Goal: Task Accomplishment & Management: Complete application form

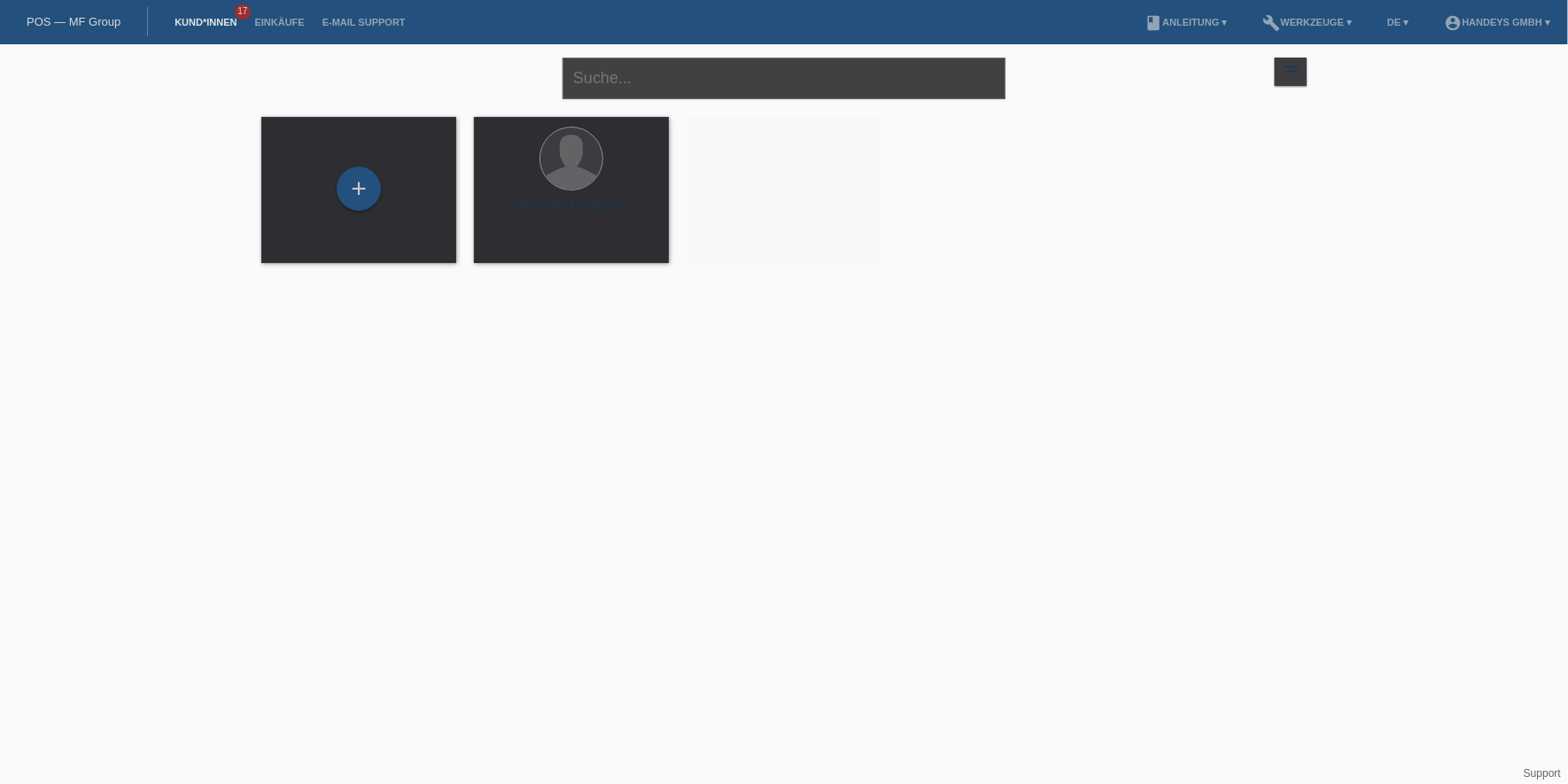
click at [808, 86] on input "text" at bounding box center [784, 78] width 443 height 41
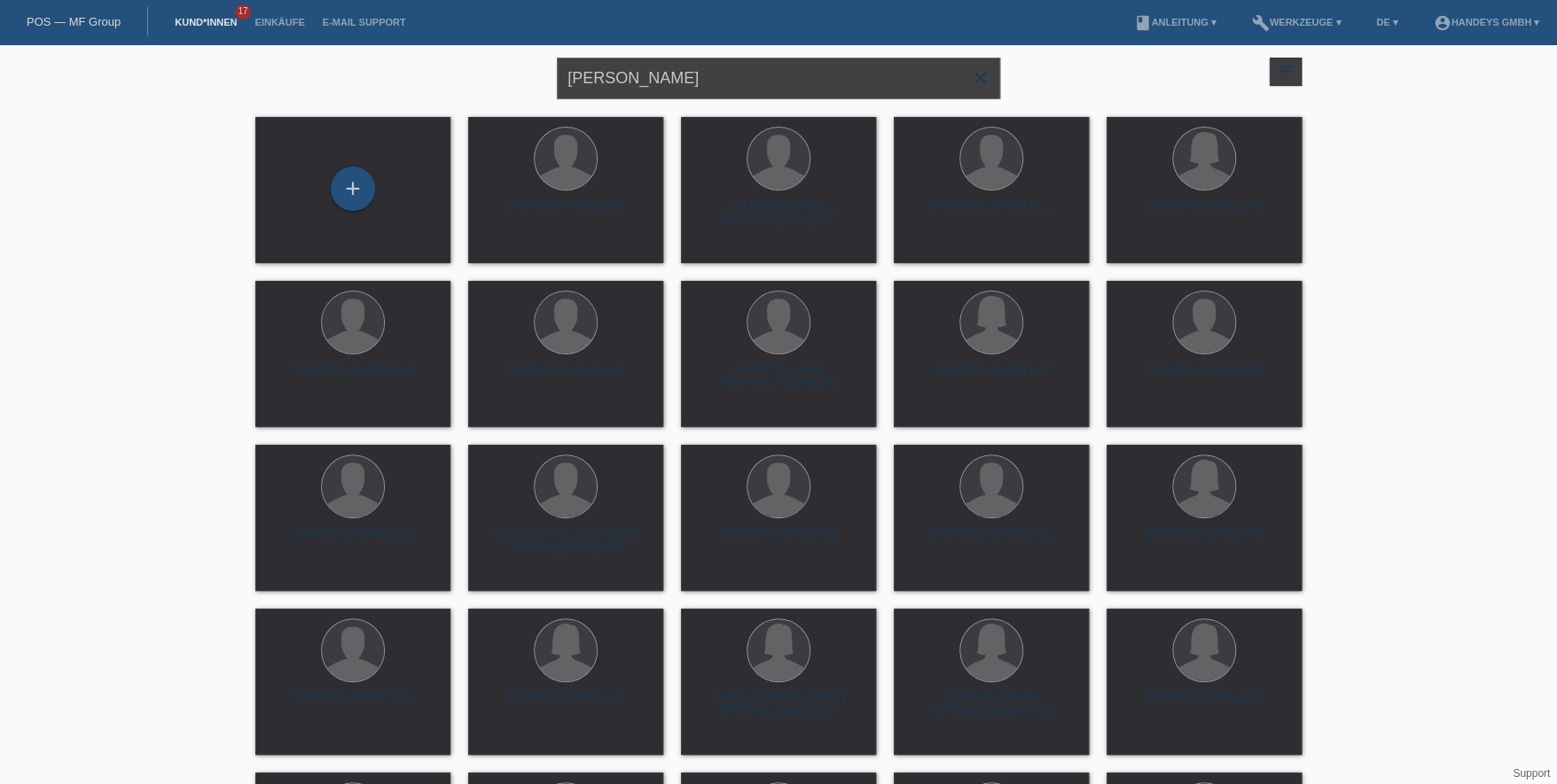
type input "wunderlin"
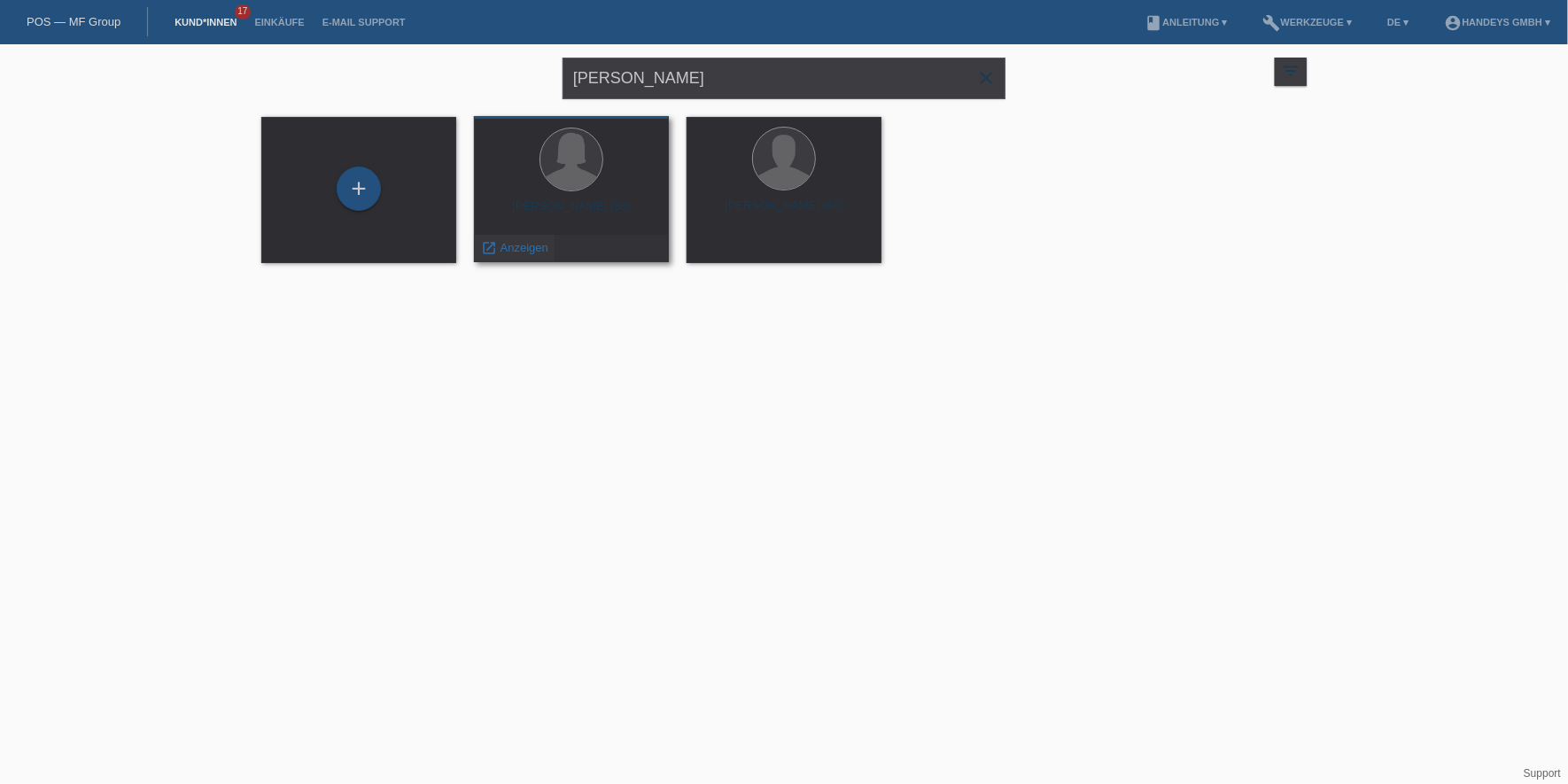
click at [526, 244] on span "Anzeigen" at bounding box center [525, 248] width 48 height 13
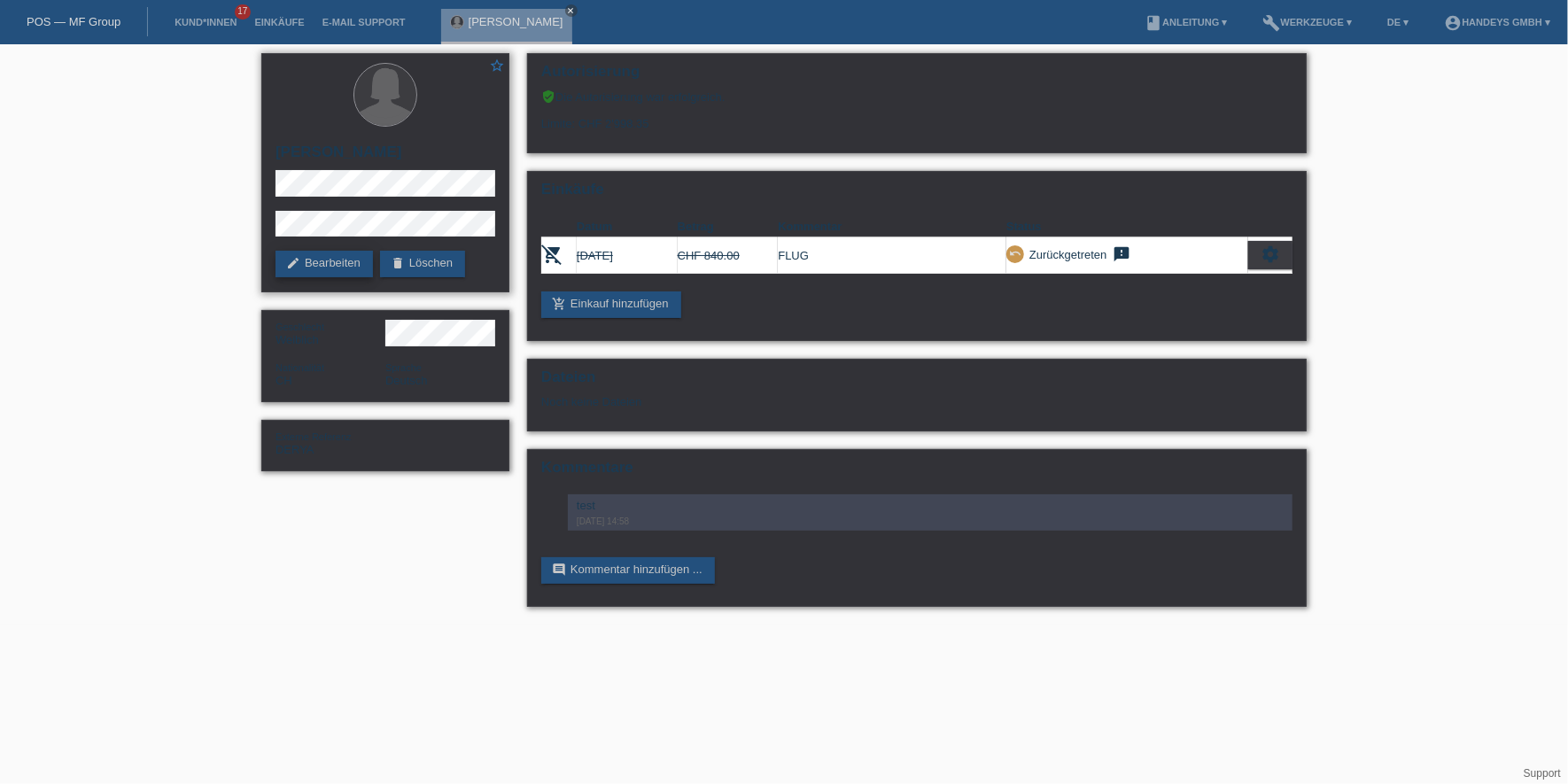
click at [340, 259] on link "edit Bearbeiten" at bounding box center [324, 264] width 98 height 27
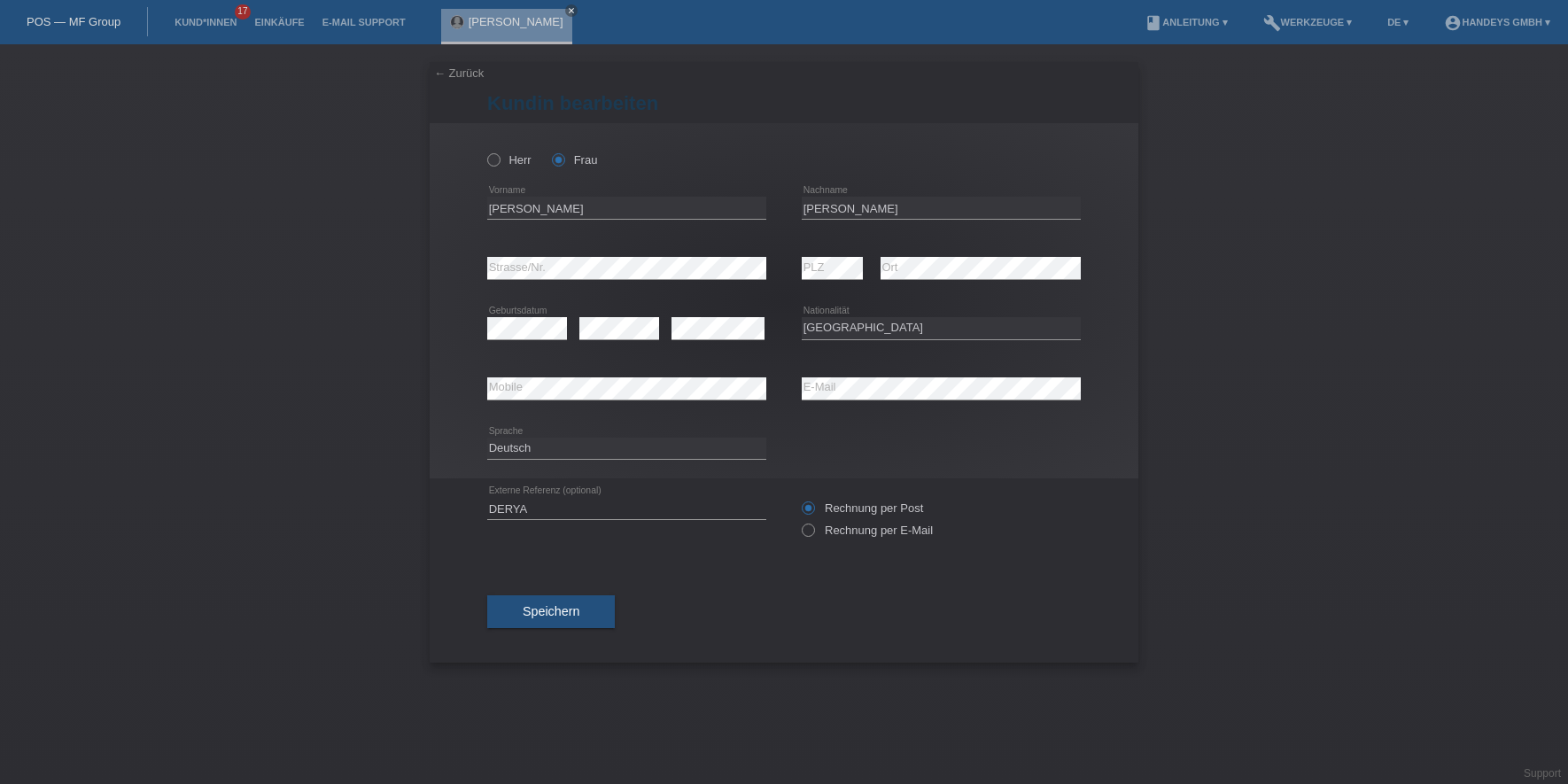
select select "CH"
click at [518, 211] on input "Elisabeth" at bounding box center [626, 207] width 279 height 22
click at [804, 200] on input "Wunderlin" at bounding box center [941, 207] width 279 height 22
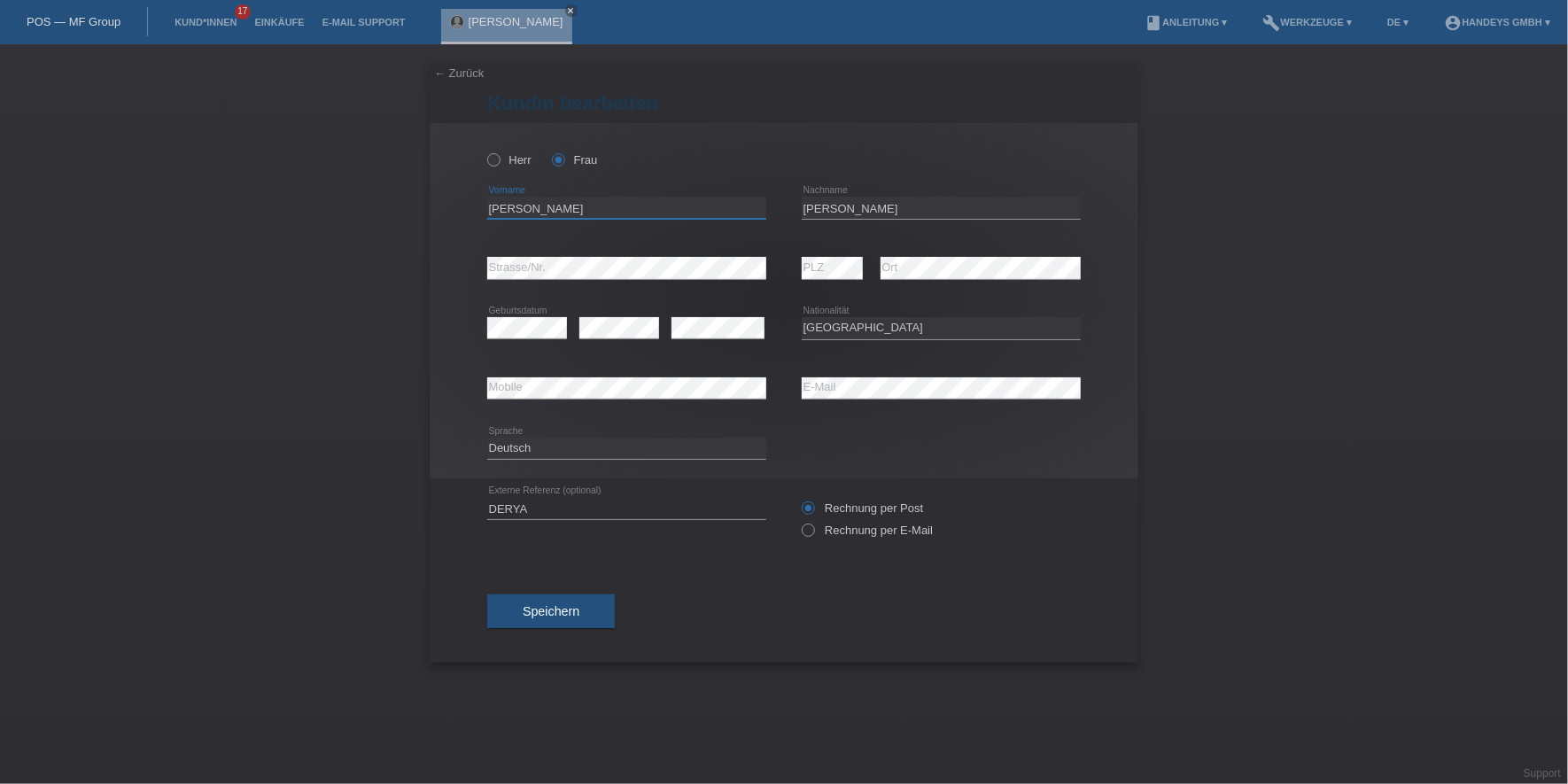
click at [494, 201] on input "Elisabeth" at bounding box center [626, 207] width 279 height 22
click at [495, 201] on input "Elisabeth" at bounding box center [626, 207] width 279 height 22
click at [844, 198] on input "Wunderlin" at bounding box center [941, 207] width 279 height 22
click at [461, 273] on div "Herr Frau Elisabeth error Vorname" at bounding box center [784, 300] width 709 height 355
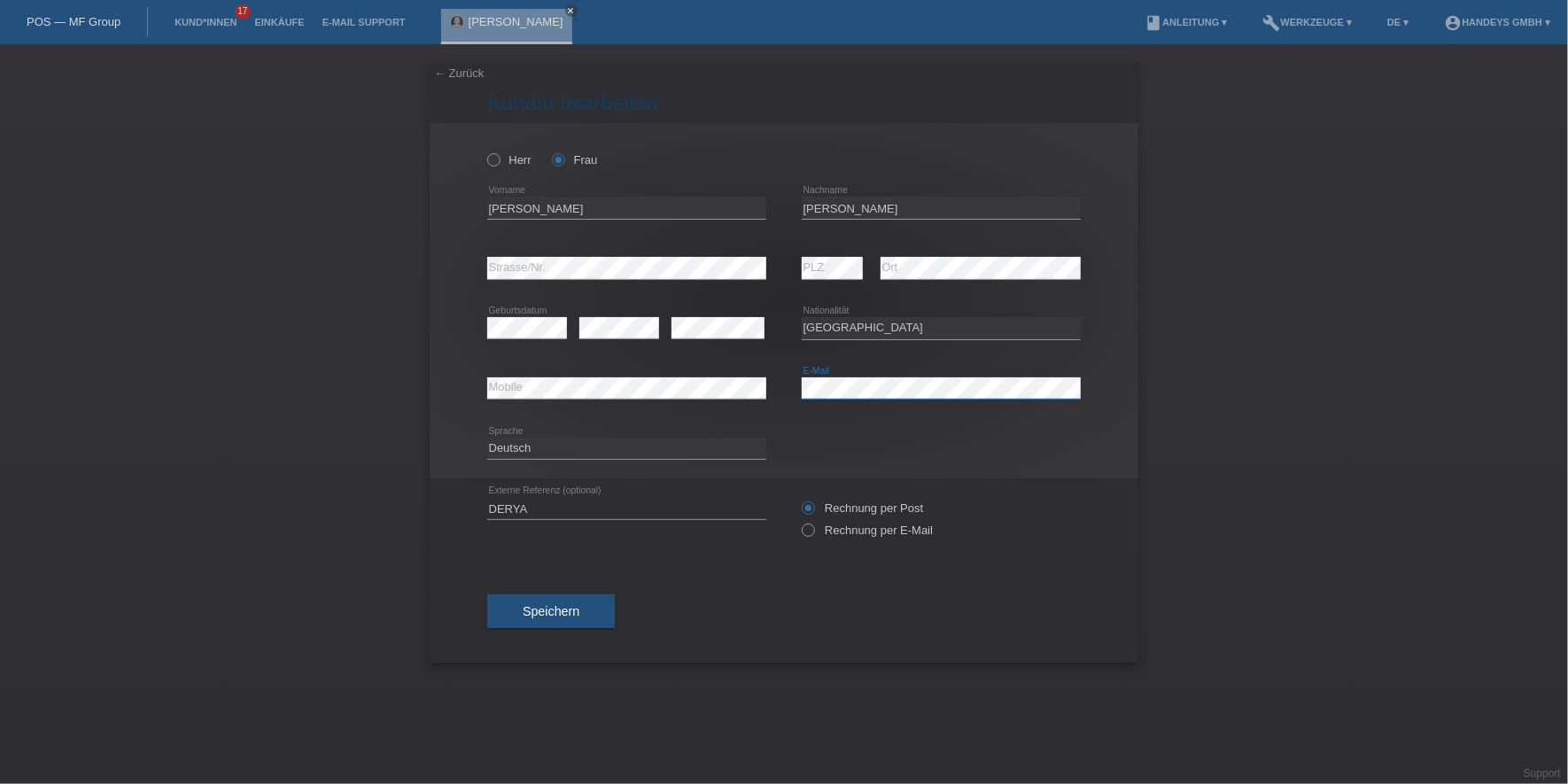
click at [697, 375] on div "error Mobile error E-Mail" at bounding box center [784, 389] width 594 height 60
click at [477, 260] on div "Herr Frau Elisabeth error Vorname" at bounding box center [784, 300] width 709 height 355
click at [732, 376] on div "error Mobile error E-Mail" at bounding box center [784, 389] width 594 height 60
click at [515, 398] on div "error Mobile" at bounding box center [626, 389] width 279 height 23
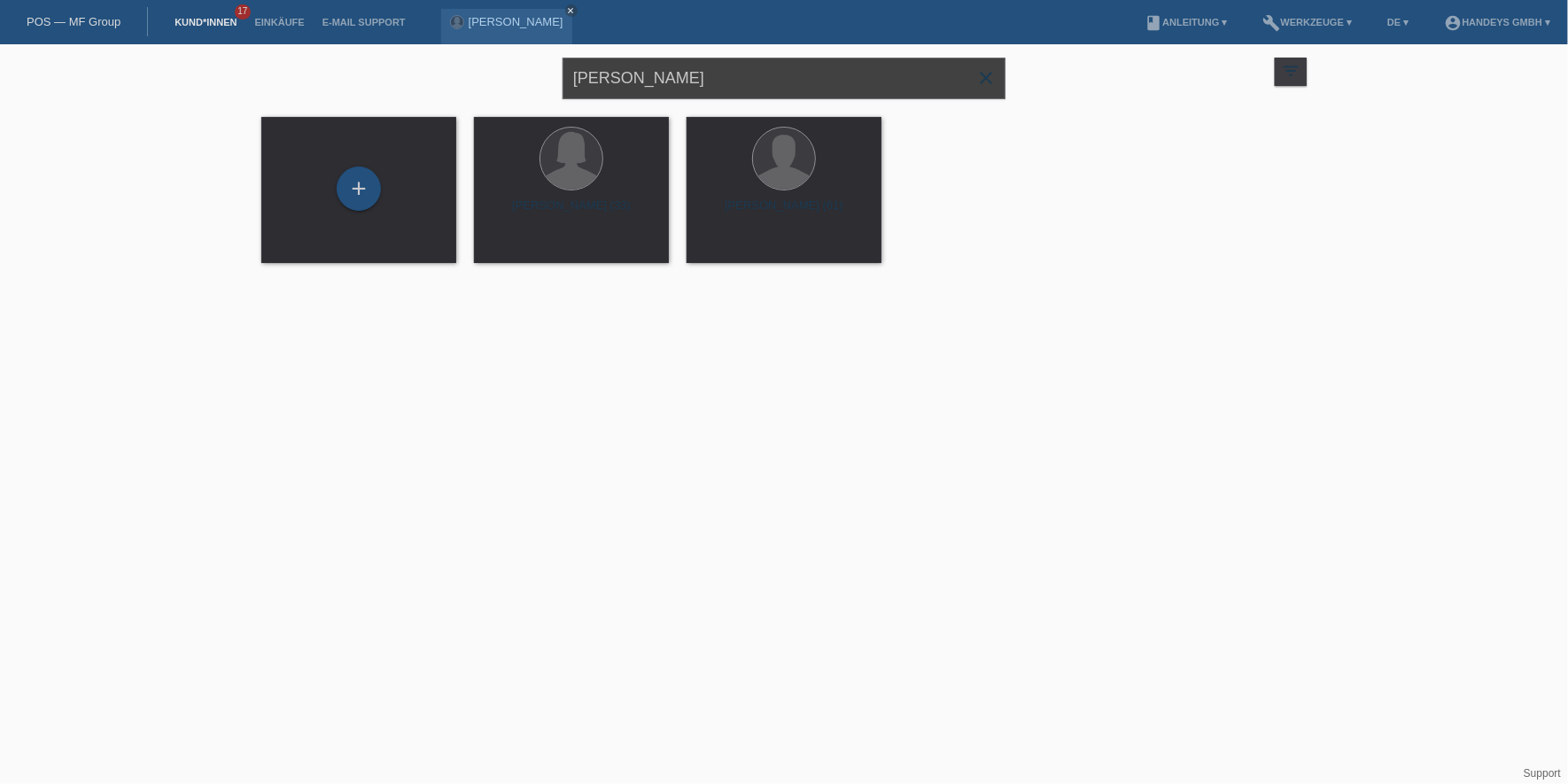
drag, startPoint x: 715, startPoint y: 83, endPoint x: 528, endPoint y: 74, distance: 187.2
click at [528, 74] on div "wunderlin close filter_list view_module Alle Kund*innen anzeigen star Markierte…" at bounding box center [784, 76] width 1063 height 64
type input "munro"
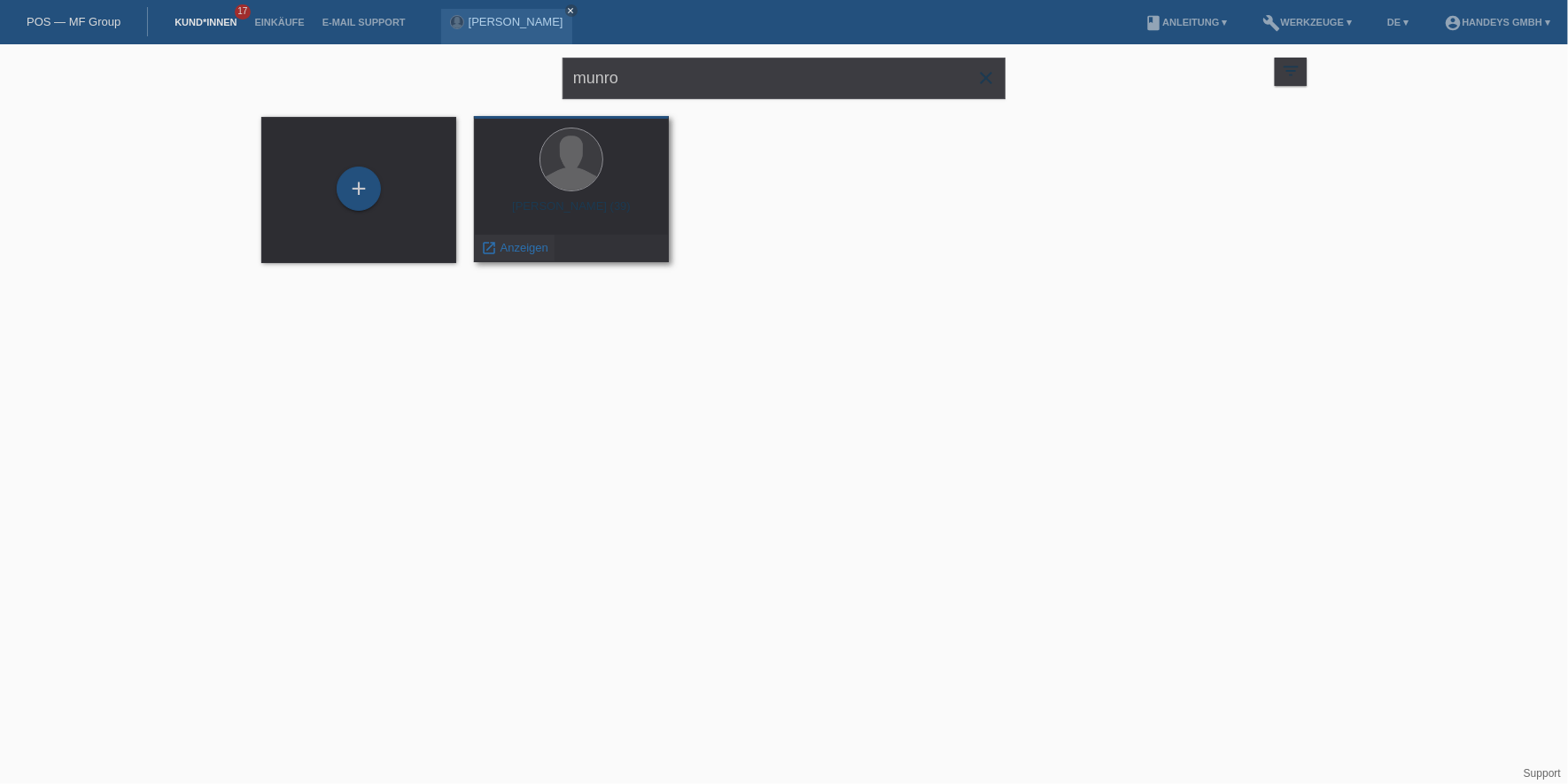
click at [521, 252] on span "Anzeigen" at bounding box center [525, 248] width 48 height 13
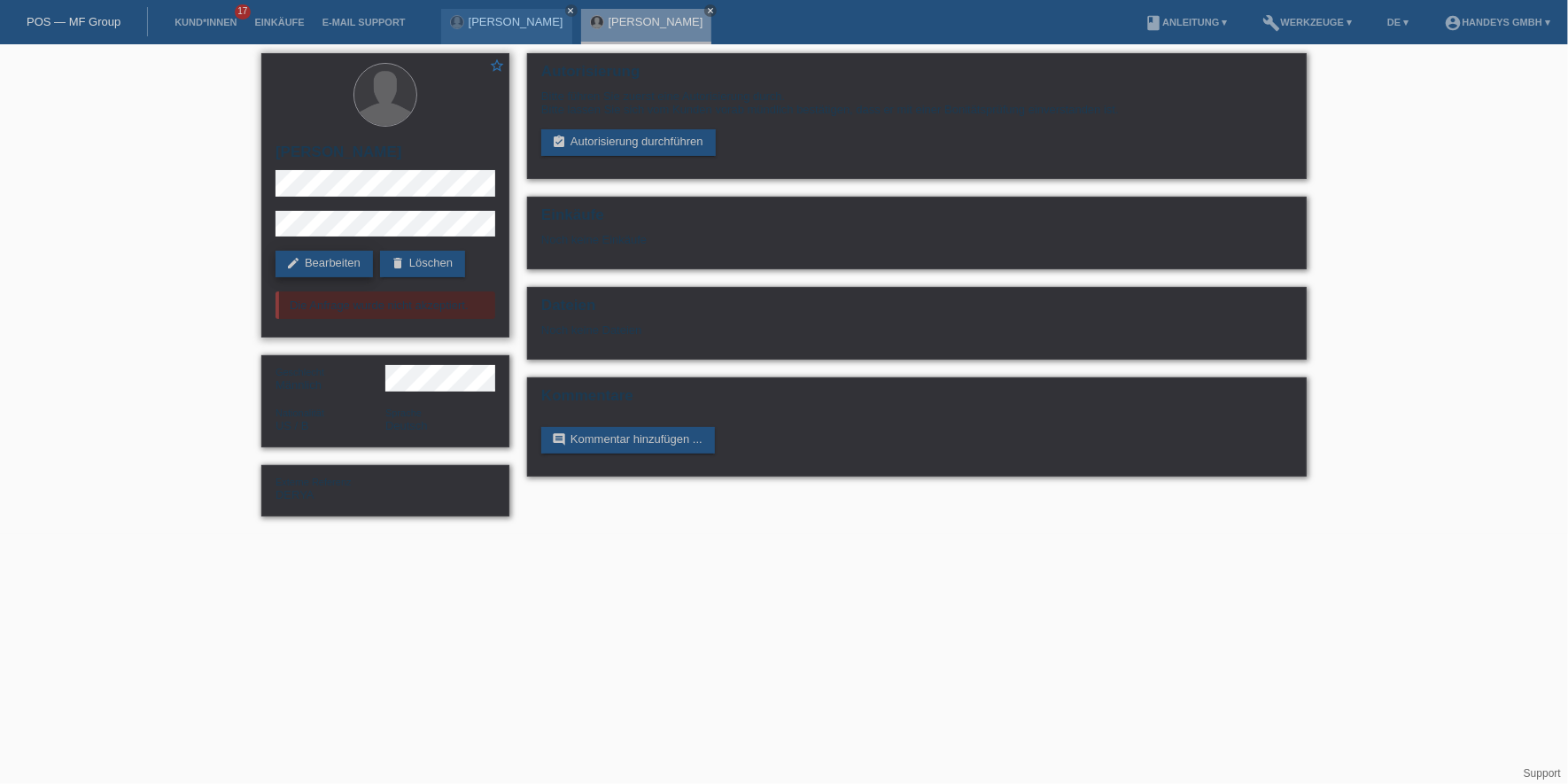
click at [345, 254] on link "edit Bearbeiten" at bounding box center [324, 264] width 98 height 27
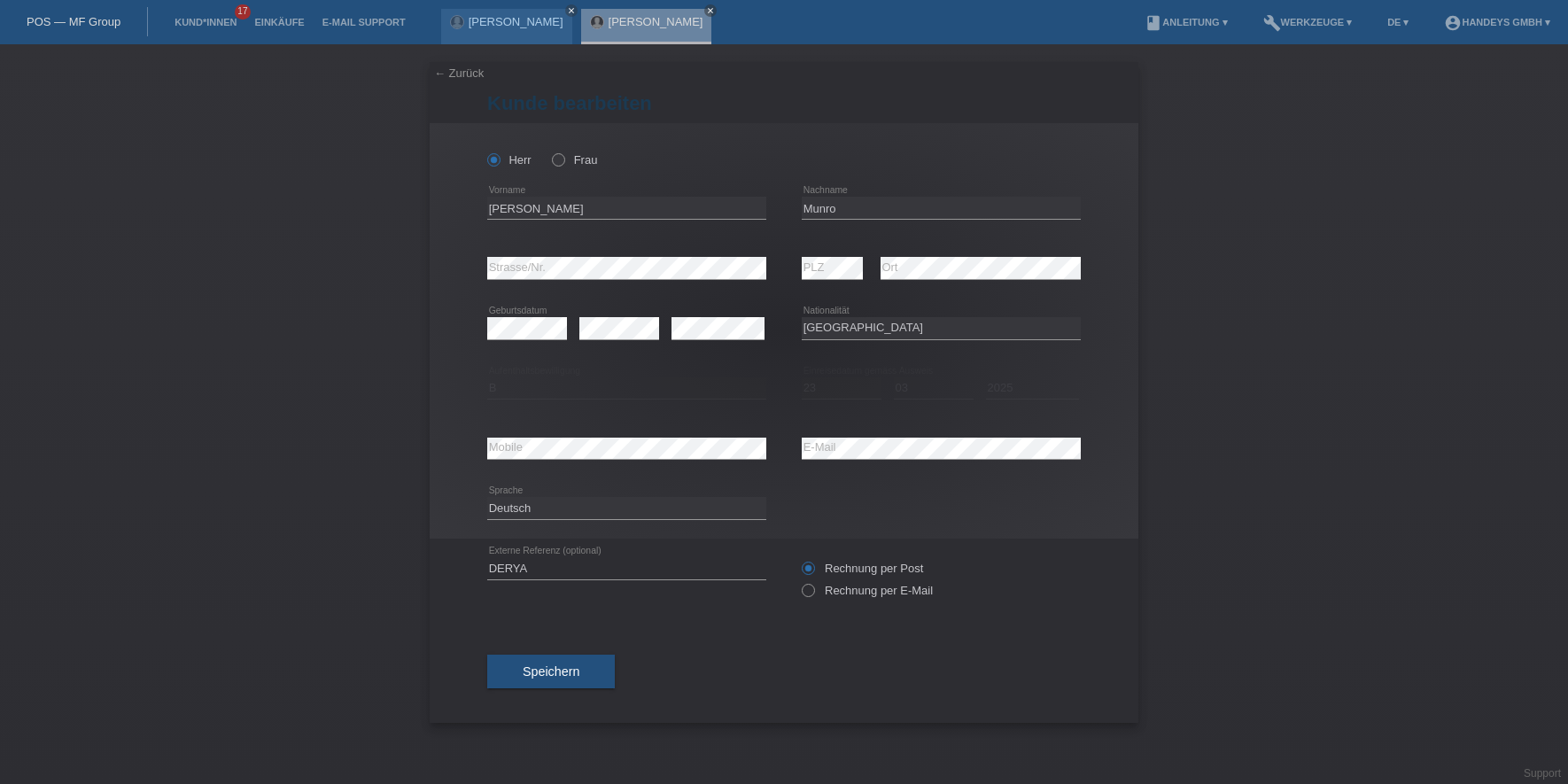
select select "US"
select select "B"
select select "23"
select select "03"
select select "2025"
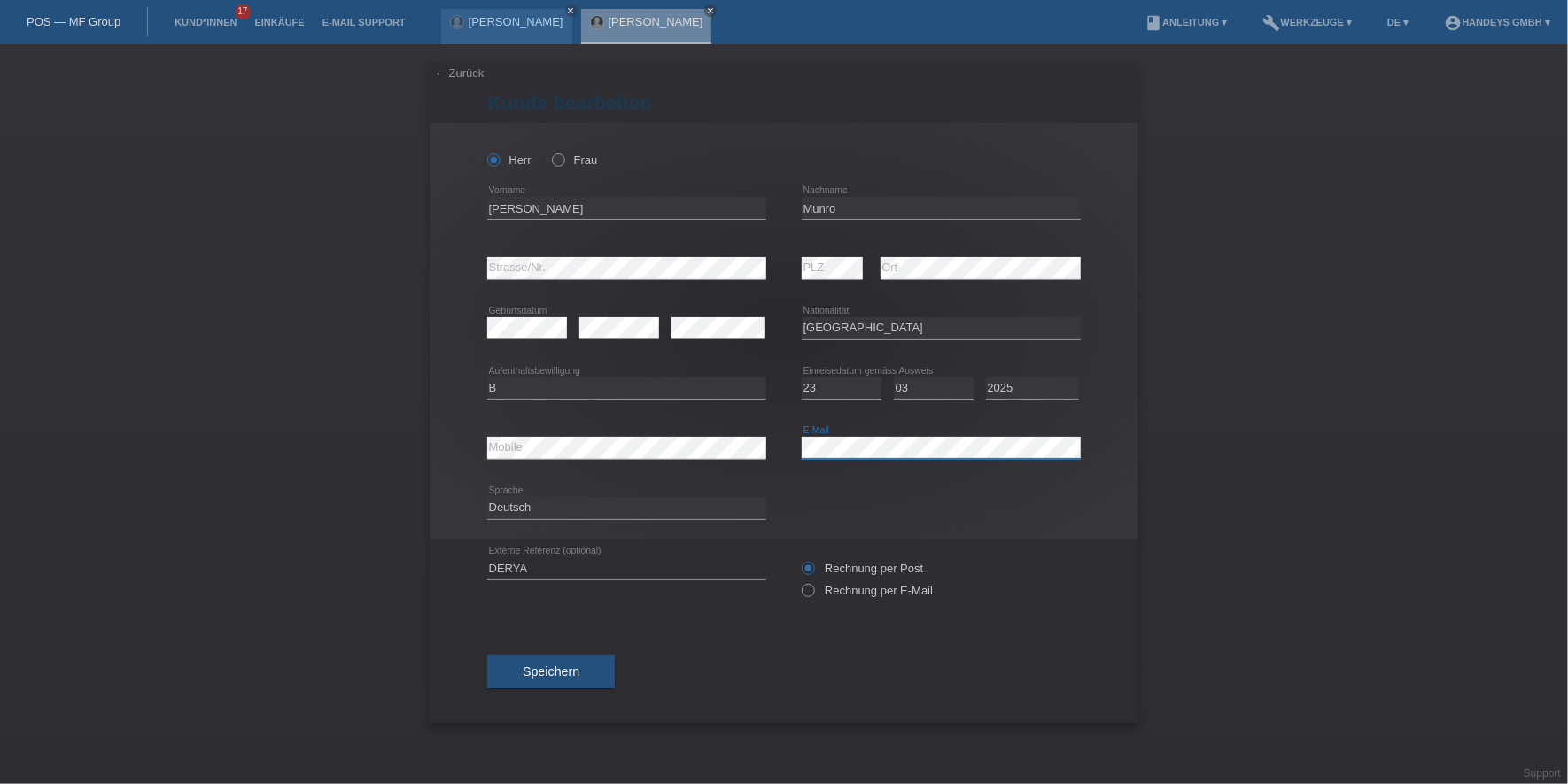
click at [754, 452] on div "error Mobile error E-Mail" at bounding box center [784, 448] width 594 height 60
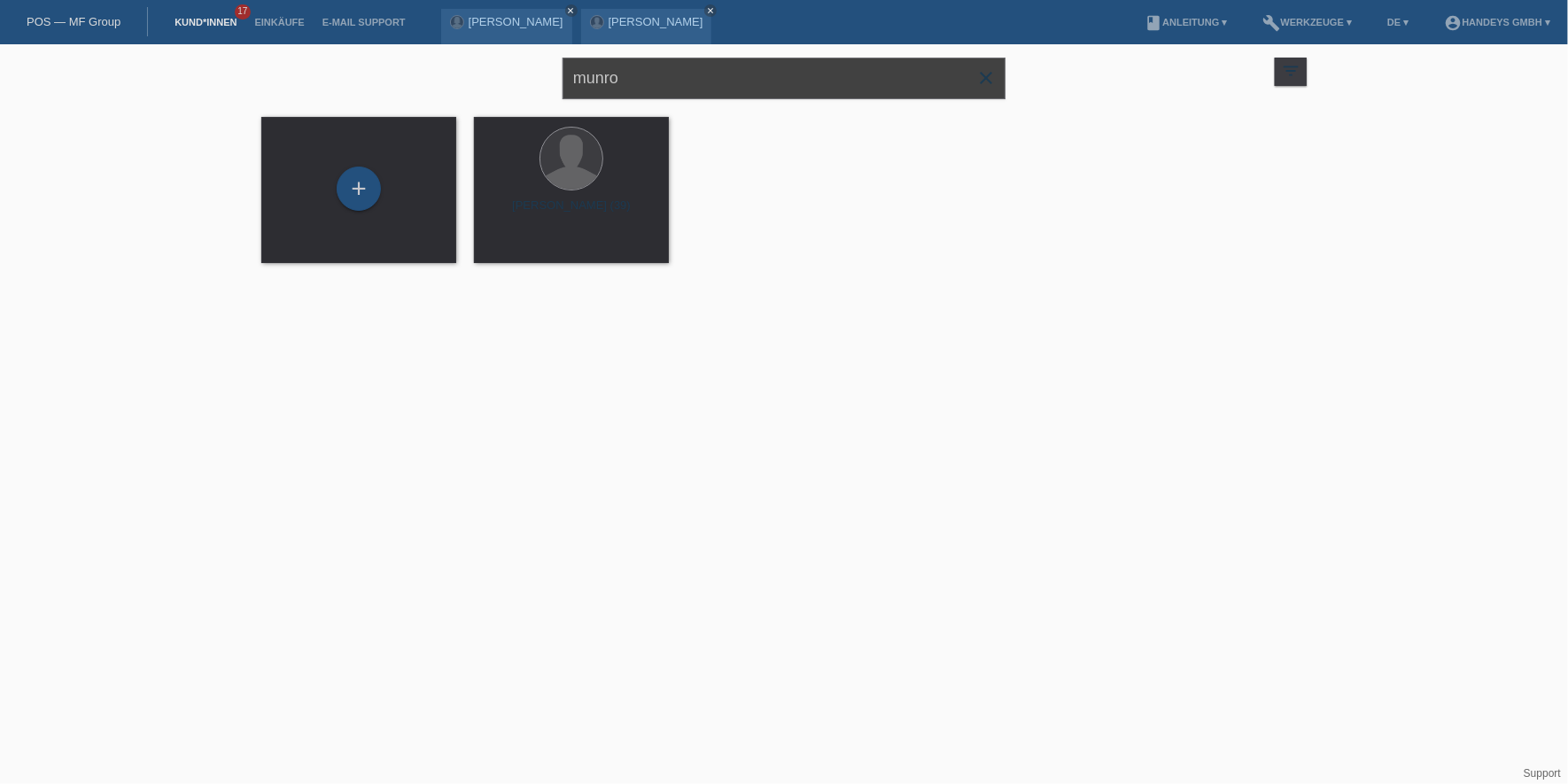
drag, startPoint x: 707, startPoint y: 79, endPoint x: 450, endPoint y: 82, distance: 257.0
click at [450, 82] on div "munro close filter_list view_module Alle Kund*innen anzeigen star Markierte [PE…" at bounding box center [784, 76] width 1063 height 64
type input "funda"
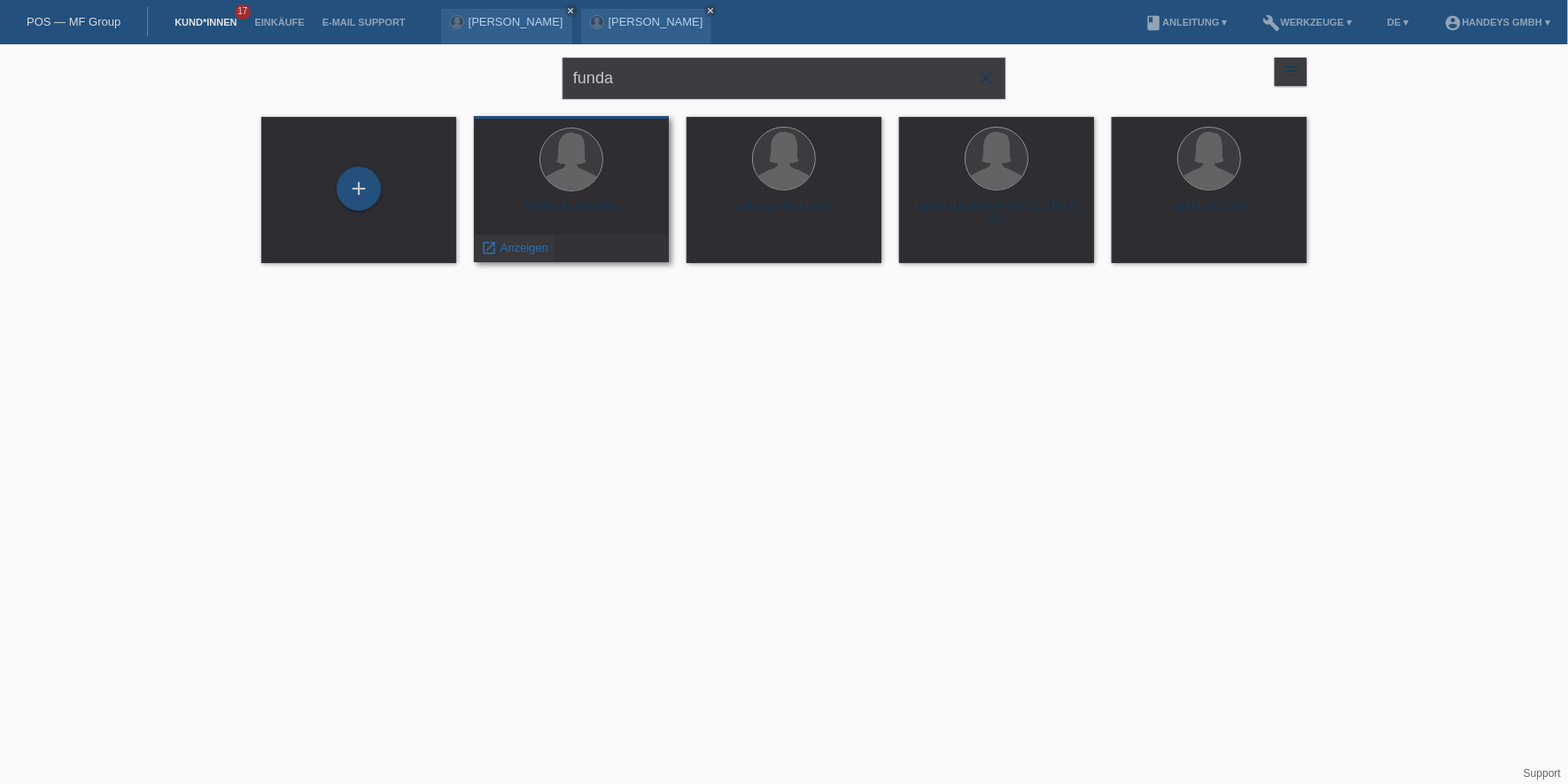
click at [524, 248] on span "Anzeigen" at bounding box center [525, 248] width 48 height 13
click at [656, 24] on link "[PERSON_NAME]" at bounding box center [656, 22] width 95 height 13
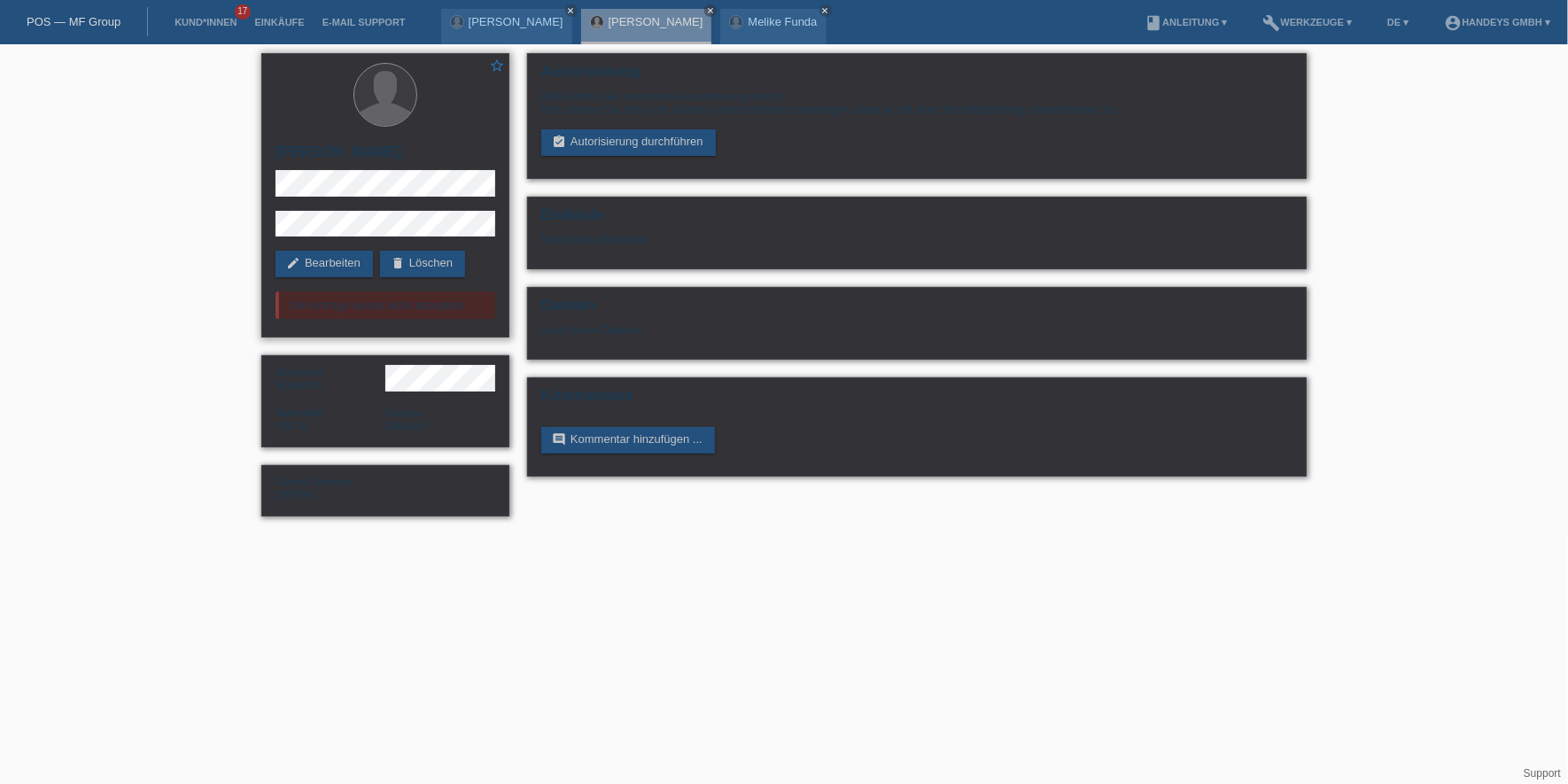
click at [320, 282] on div "star_border Steven Leslie Munro edit Bearbeiten delete Löschen Die Anfrage wurd…" at bounding box center [385, 195] width 248 height 285
click at [339, 262] on link "edit Bearbeiten" at bounding box center [324, 264] width 98 height 27
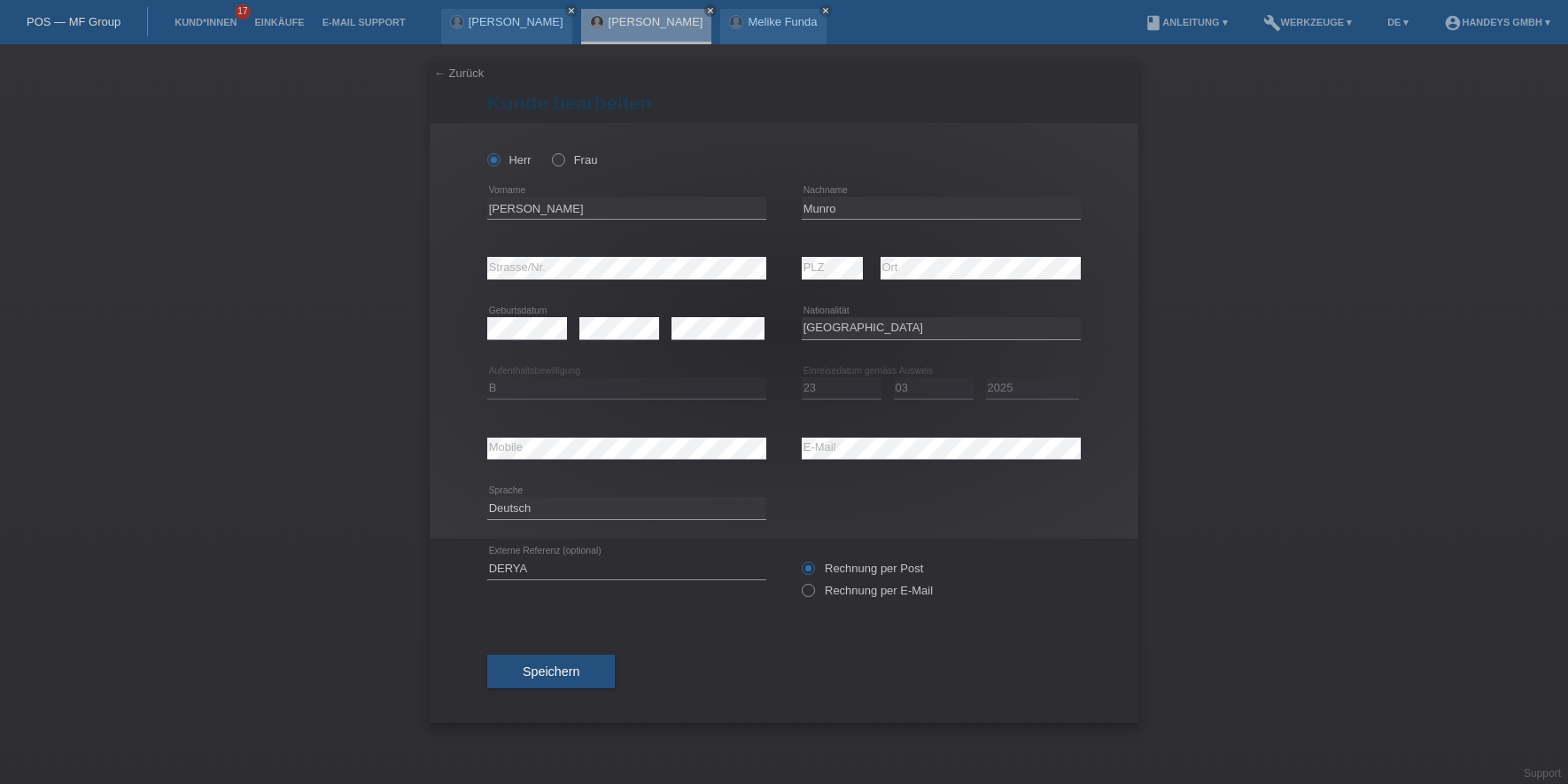
select select "US"
select select "B"
select select "23"
select select "03"
select select "2025"
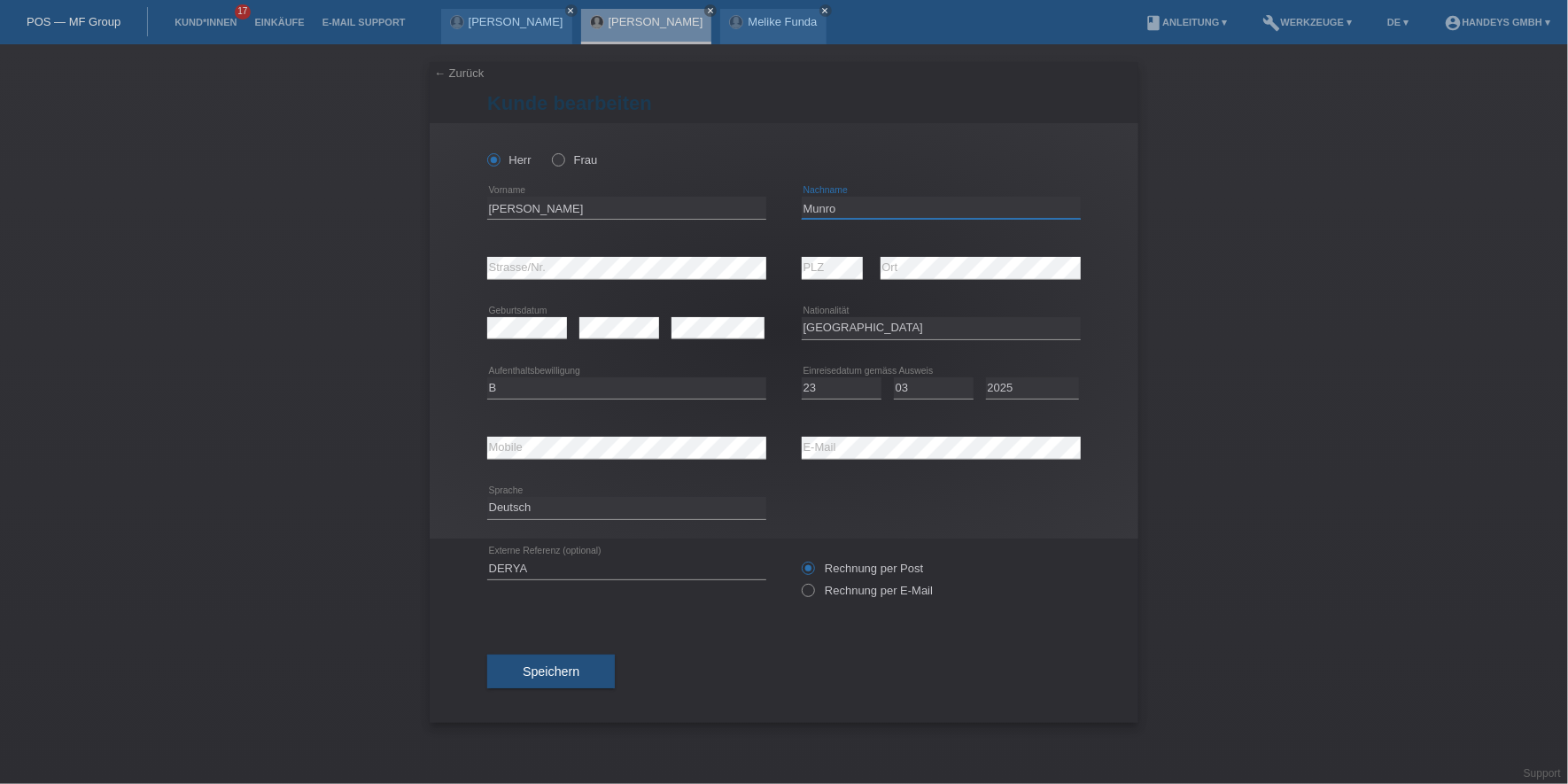
click at [849, 204] on input "Munro" at bounding box center [941, 207] width 279 height 22
click at [827, 208] on input "Munro" at bounding box center [941, 207] width 279 height 22
drag, startPoint x: 573, startPoint y: 200, endPoint x: 461, endPoint y: 207, distance: 112.2
click at [461, 207] on div "Herr Frau Steven Leslie error Vorname" at bounding box center [784, 330] width 709 height 416
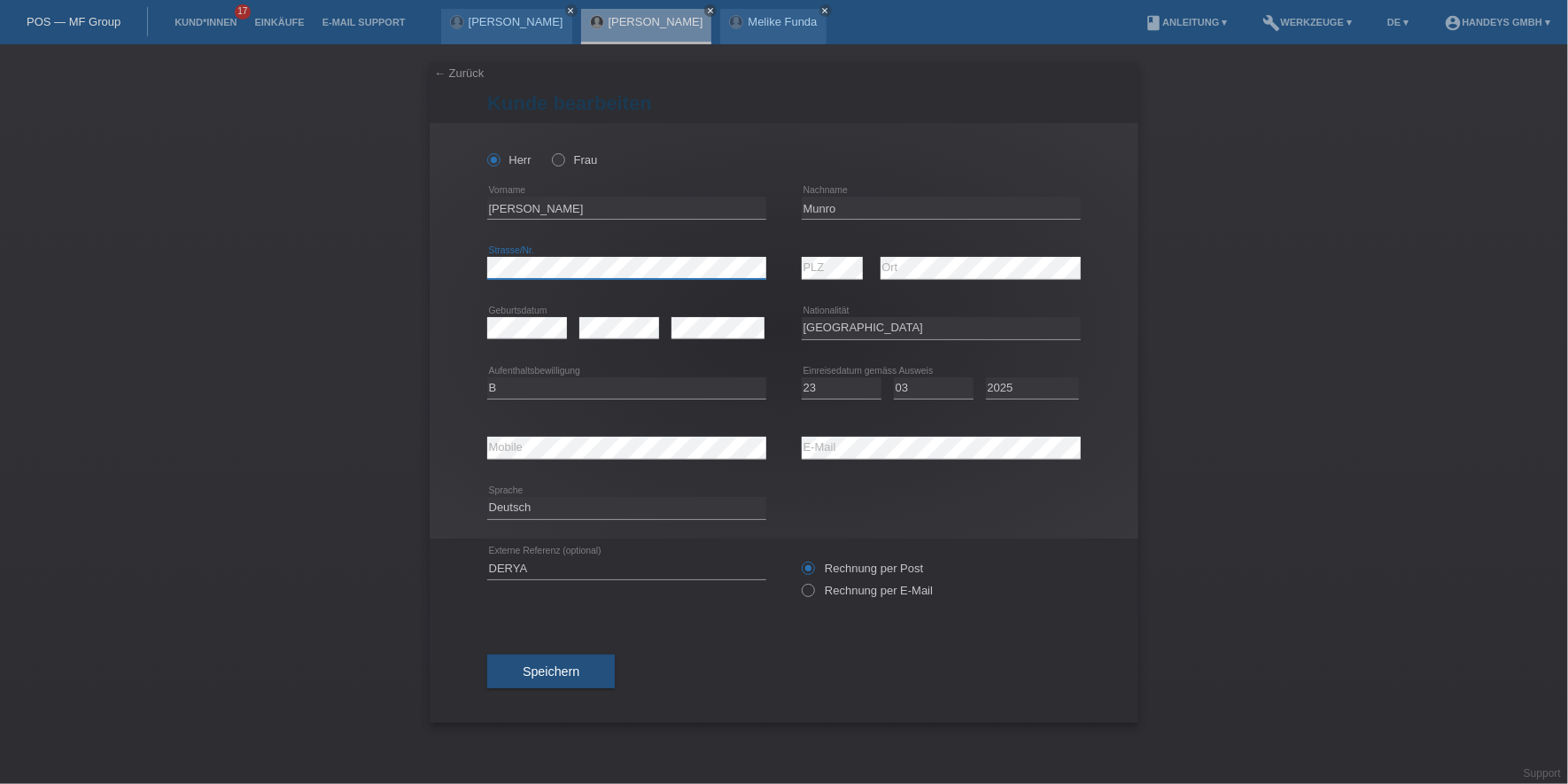
click at [477, 273] on div "Herr Frau Steven Leslie error Vorname" at bounding box center [784, 330] width 709 height 416
click at [761, 446] on div "error Mobile error E-Mail" at bounding box center [784, 448] width 594 height 60
